Goal: Find specific page/section: Find specific page/section

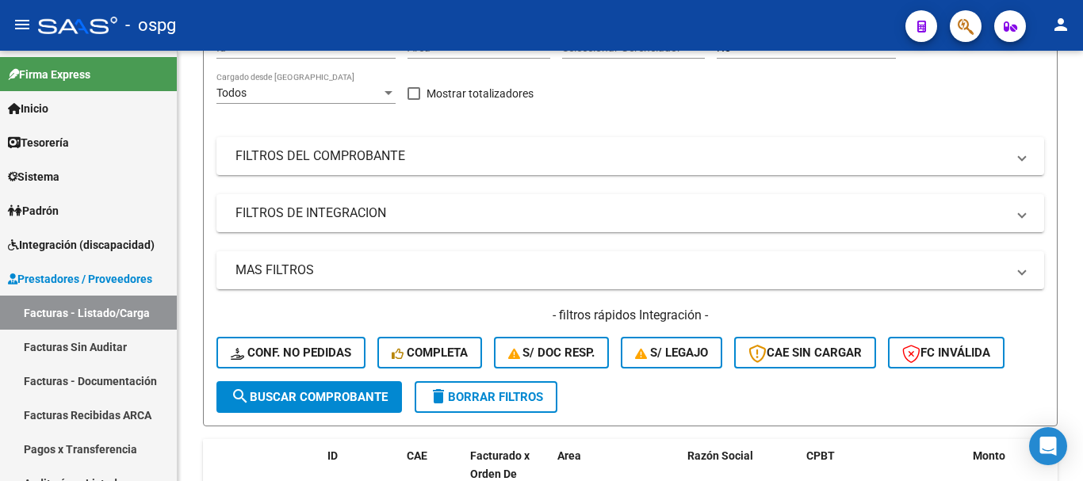
scroll to position [396, 0]
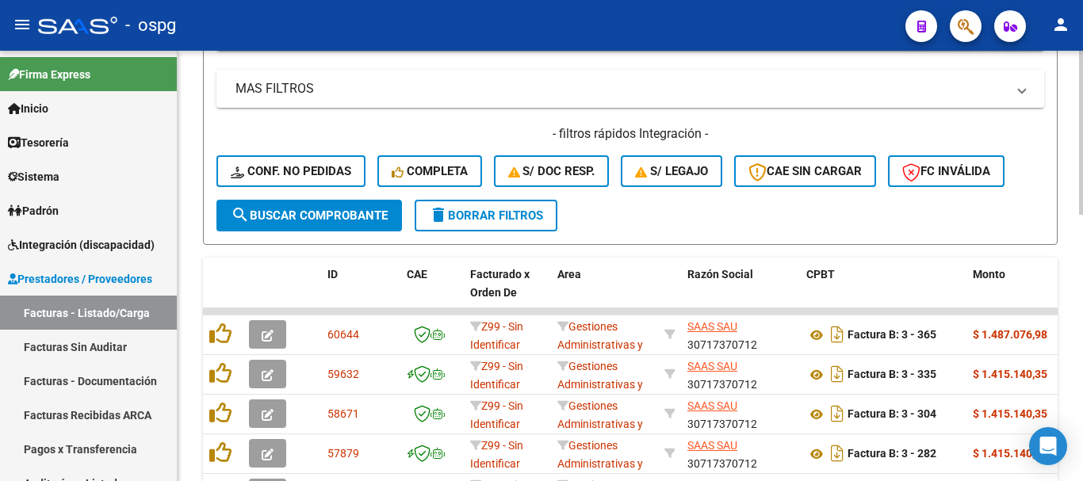
click at [489, 223] on button "delete Borrar Filtros" at bounding box center [486, 216] width 143 height 32
click at [69, 250] on span "Integración (discapacidad)" at bounding box center [81, 244] width 147 height 17
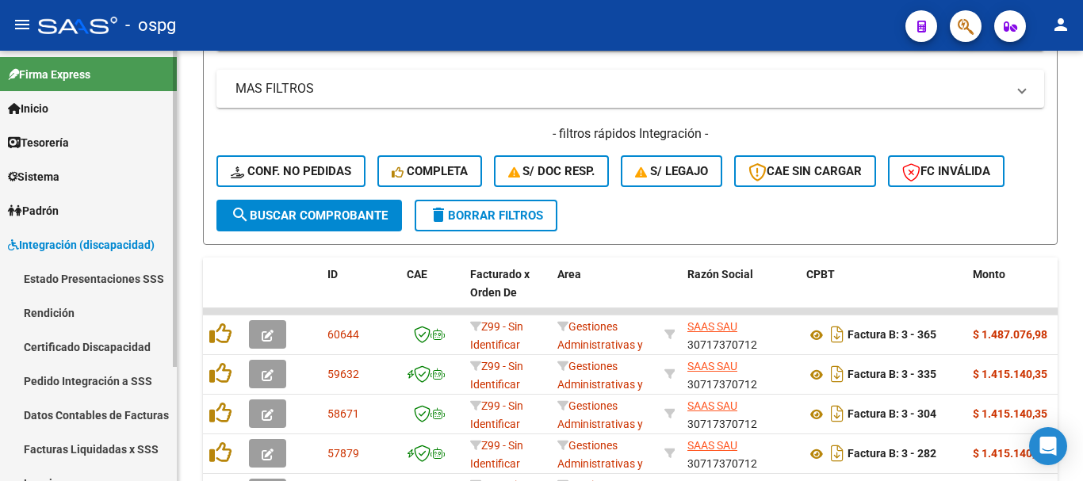
click at [66, 387] on link "Pedido Integración a SSS" at bounding box center [88, 381] width 177 height 34
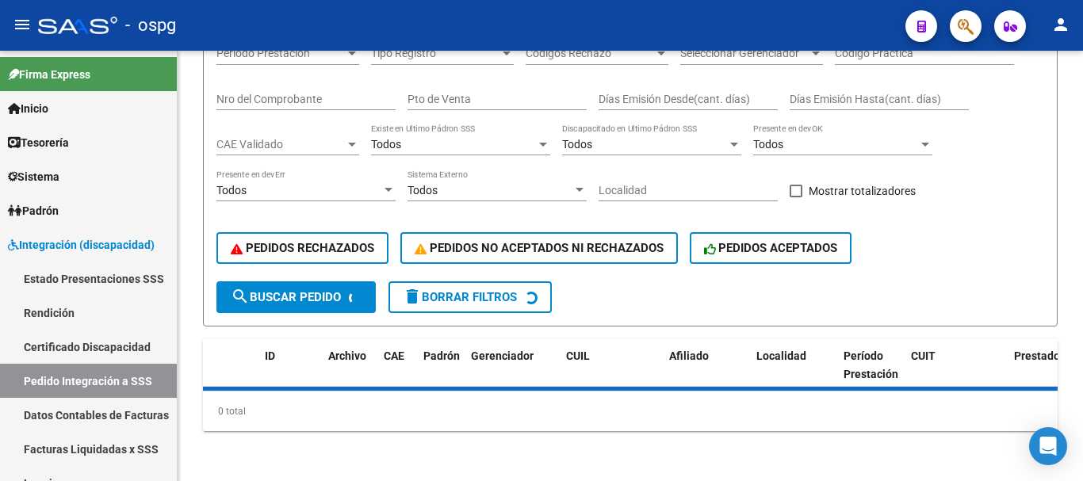
scroll to position [396, 0]
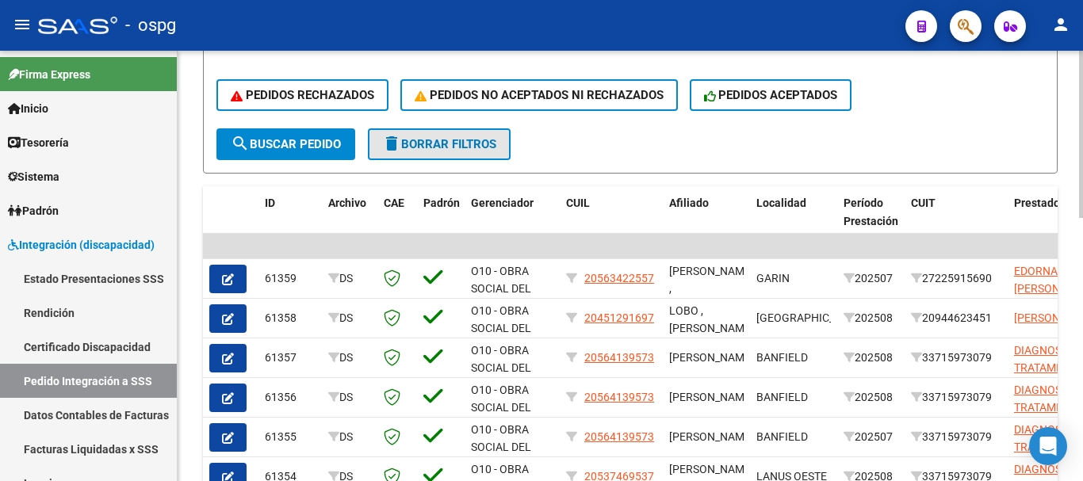
click at [478, 154] on button "delete Borrar Filtros" at bounding box center [439, 144] width 143 height 32
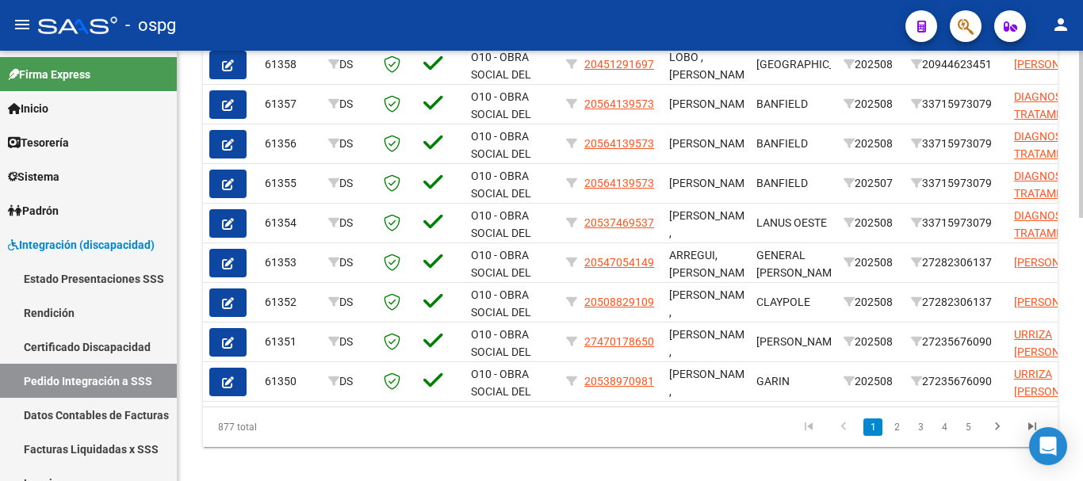
scroll to position [679, 0]
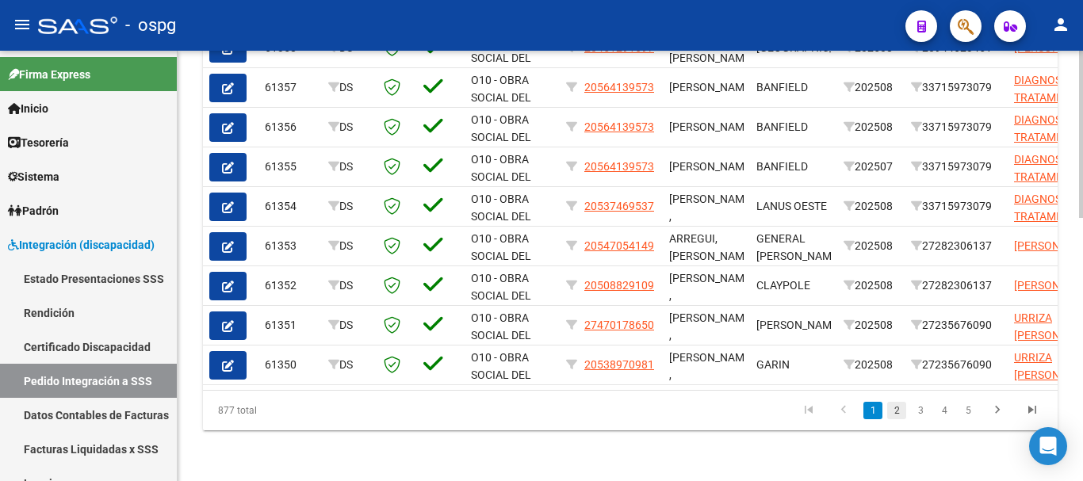
click at [895, 412] on link "2" at bounding box center [896, 410] width 19 height 17
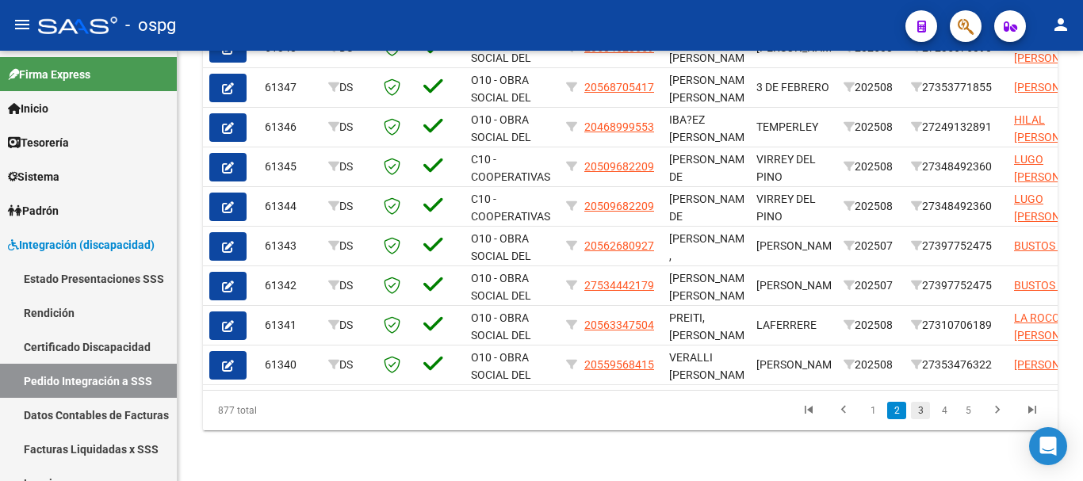
click at [920, 416] on link "3" at bounding box center [920, 410] width 19 height 17
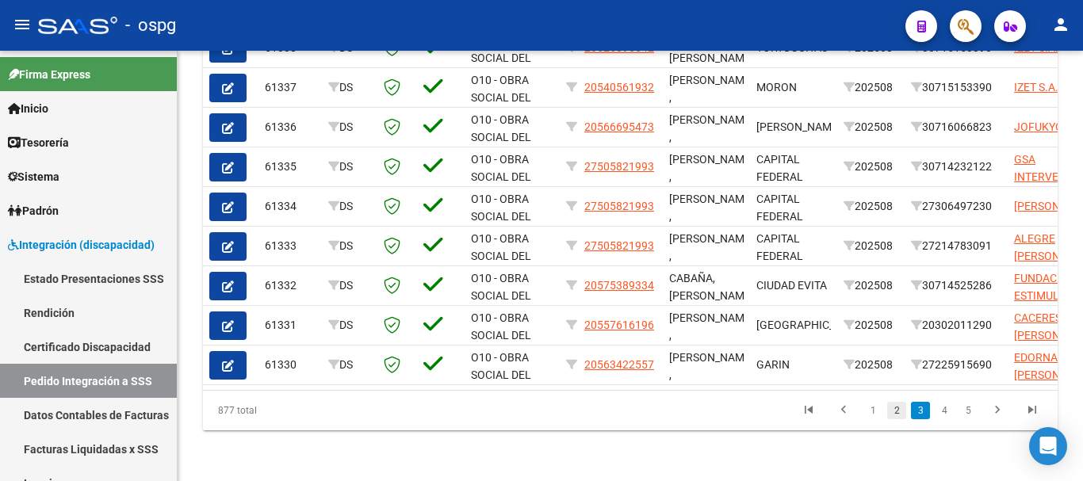
click at [902, 418] on link "2" at bounding box center [896, 410] width 19 height 17
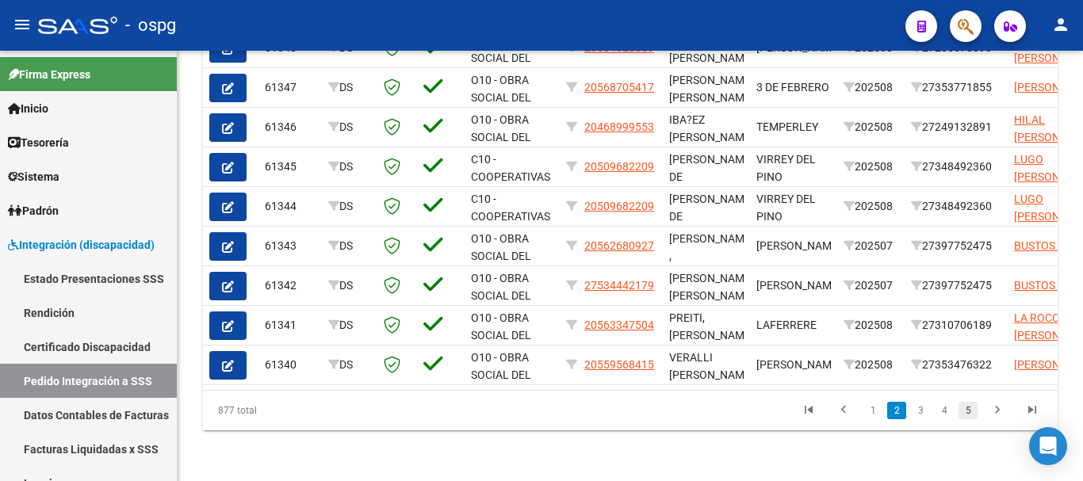
click at [961, 414] on link "5" at bounding box center [968, 410] width 19 height 17
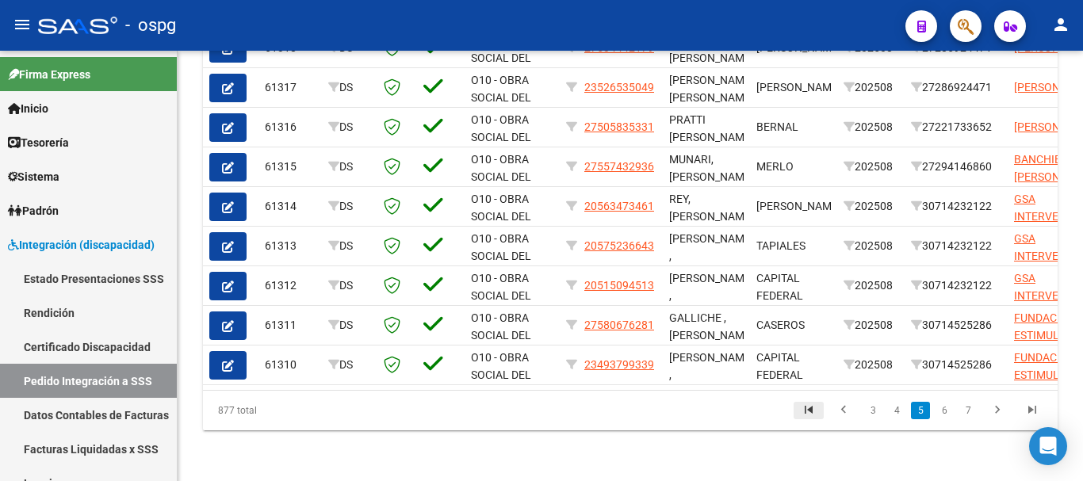
click at [808, 404] on icon "go to first page" at bounding box center [808, 412] width 21 height 19
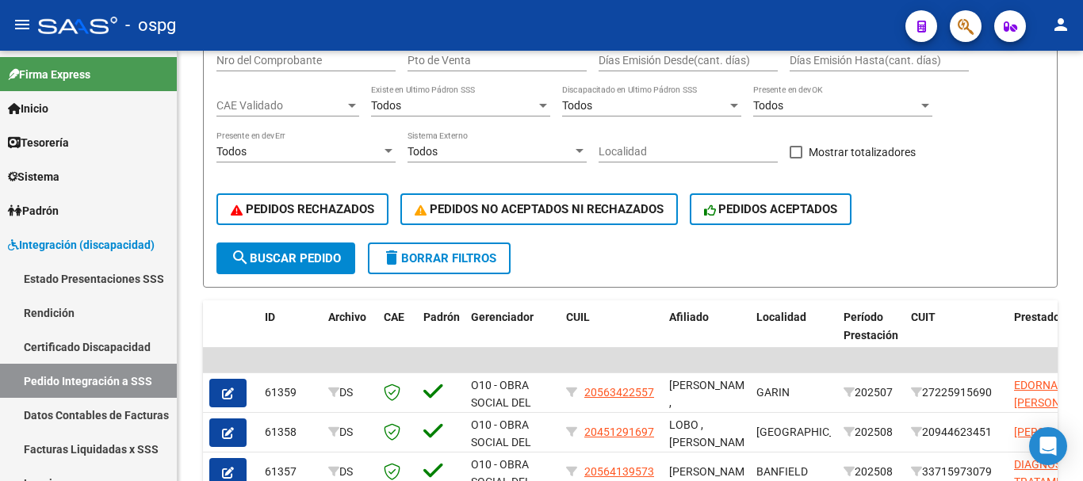
scroll to position [0, 0]
